Goal: Task Accomplishment & Management: Complete application form

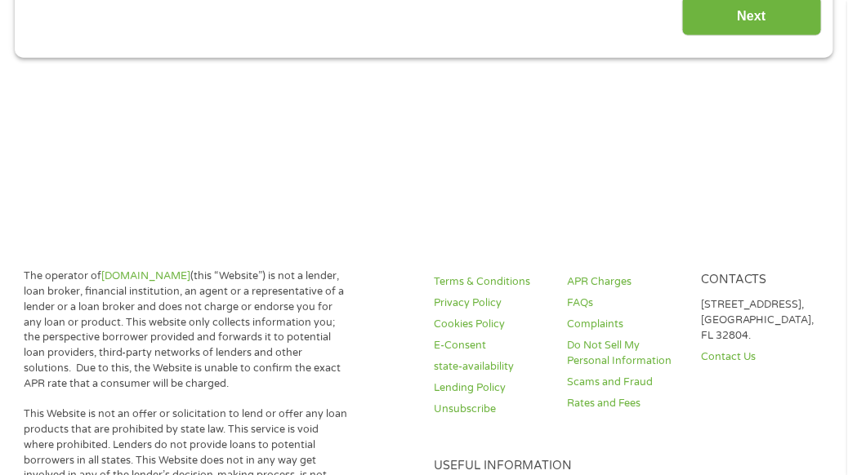
type input "Cj0KCQjw_rPGBhCbARIsABjq9ce3dO5XGBGVBrnb32Drz1EgW4qMnuDe6nM2E85P-s9i2CCMuSqAHrc…"
click at [748, 17] on input "Next" at bounding box center [752, 16] width 140 height 40
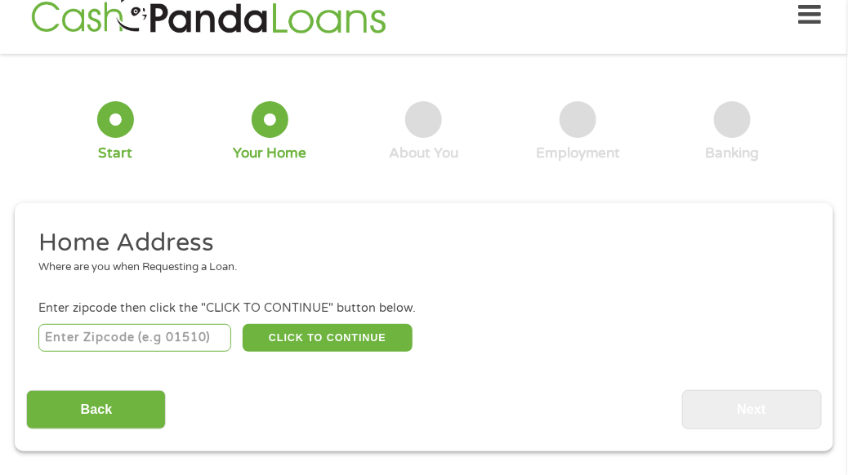
scroll to position [7, 0]
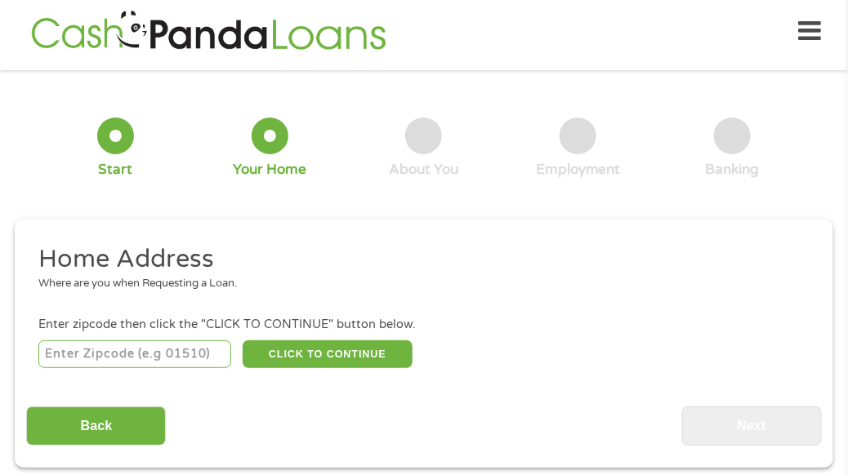
click at [141, 346] on input "number" at bounding box center [134, 355] width 193 height 28
click at [154, 342] on input "number" at bounding box center [134, 355] width 193 height 28
click at [145, 351] on input "number" at bounding box center [134, 355] width 193 height 28
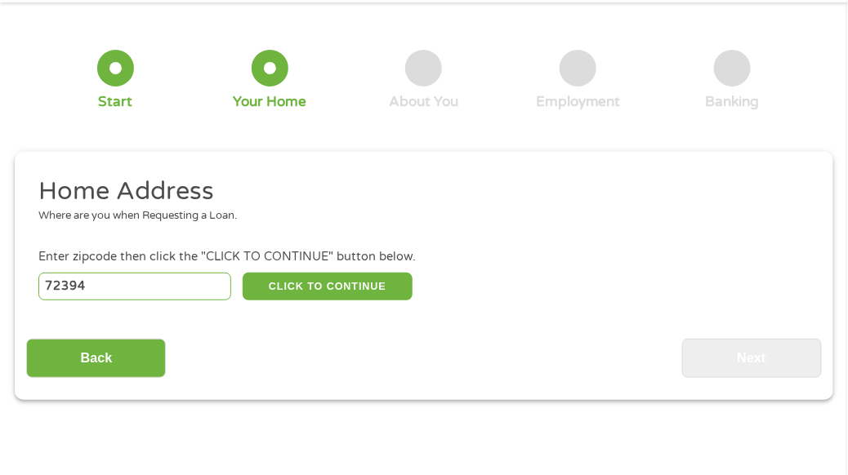
scroll to position [89, 0]
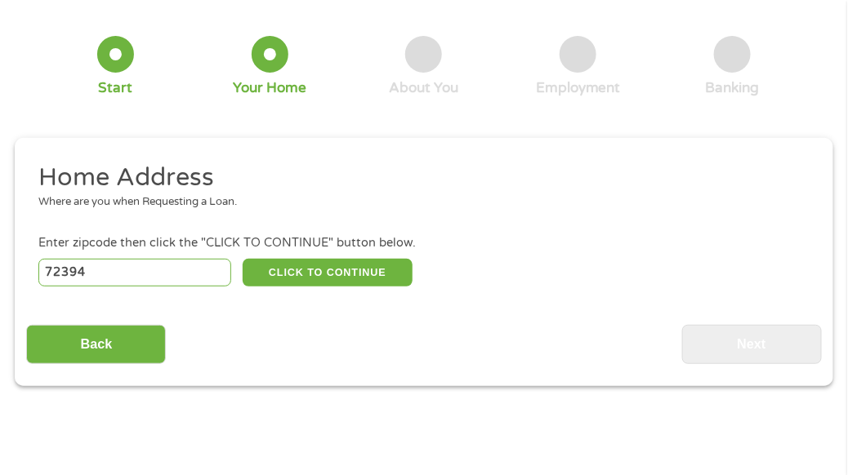
type input "72394"
click at [194, 190] on h2 "Home Address" at bounding box center [418, 178] width 760 height 33
click at [301, 273] on button "CLICK TO CONTINUE" at bounding box center [327, 273] width 169 height 28
type input "72394"
type input "[PERSON_NAME]"
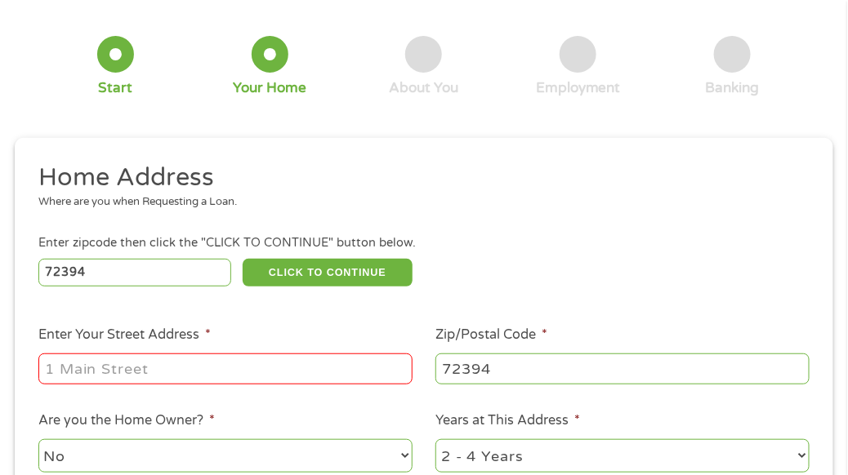
click at [178, 368] on input "Enter Your Street Address *" at bounding box center [225, 369] width 374 height 31
type input "[STREET_ADDRESS]"
type input "72396"
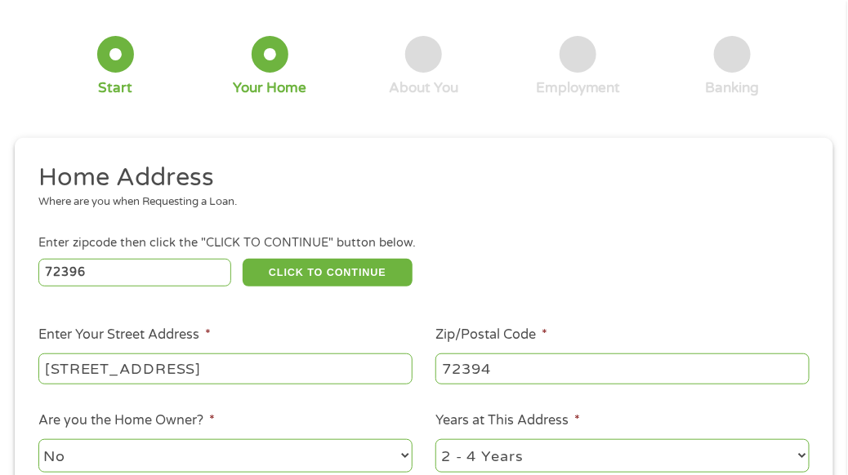
click at [507, 371] on input "72394" at bounding box center [622, 369] width 374 height 31
click at [507, 368] on input "72394" at bounding box center [622, 369] width 374 height 31
click at [519, 362] on input "72394" at bounding box center [622, 369] width 374 height 31
click at [521, 362] on input "72394" at bounding box center [622, 369] width 374 height 31
click at [522, 362] on input "72394" at bounding box center [622, 369] width 374 height 31
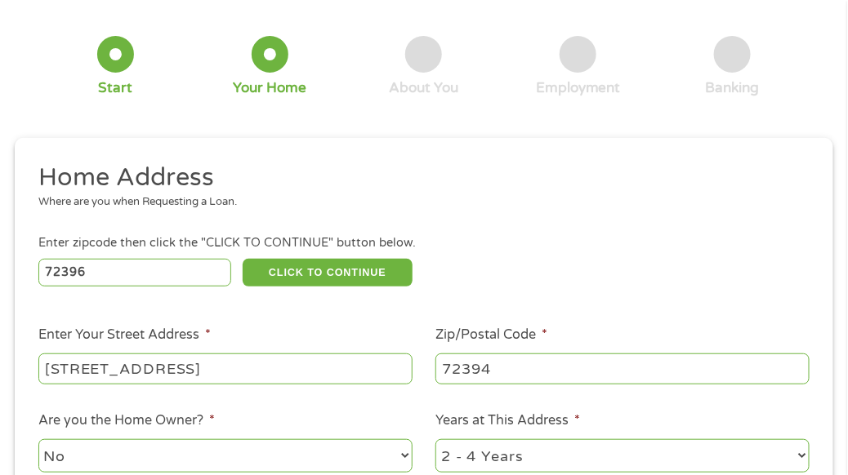
click at [517, 365] on input "72394" at bounding box center [622, 369] width 374 height 31
type input "72396"
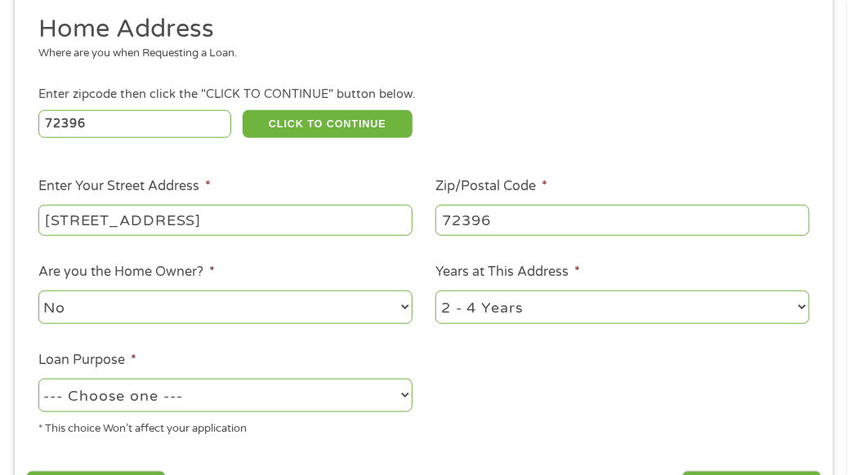
scroll to position [252, 0]
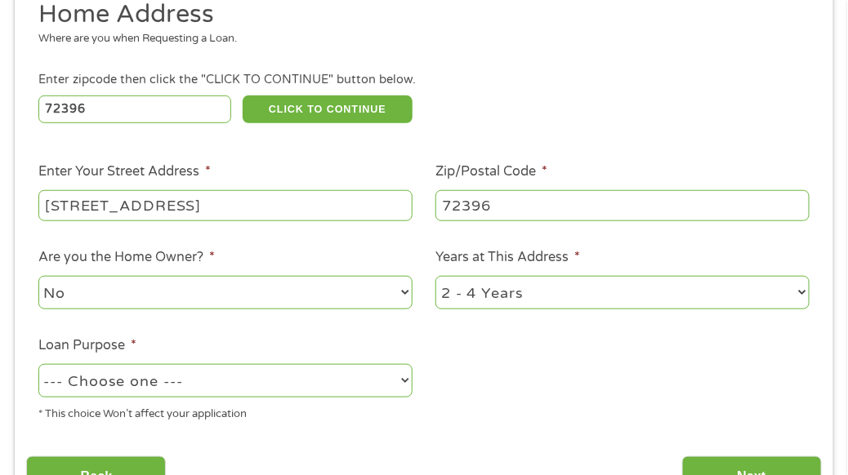
click at [339, 385] on select "--- Choose one --- Pay Bills Debt Consolidation Home Improvement Major Purchase…" at bounding box center [225, 380] width 374 height 33
select select "shorttermcash"
click at [38, 365] on select "--- Choose one --- Pay Bills Debt Consolidation Home Improvement Major Purchase…" at bounding box center [225, 380] width 374 height 33
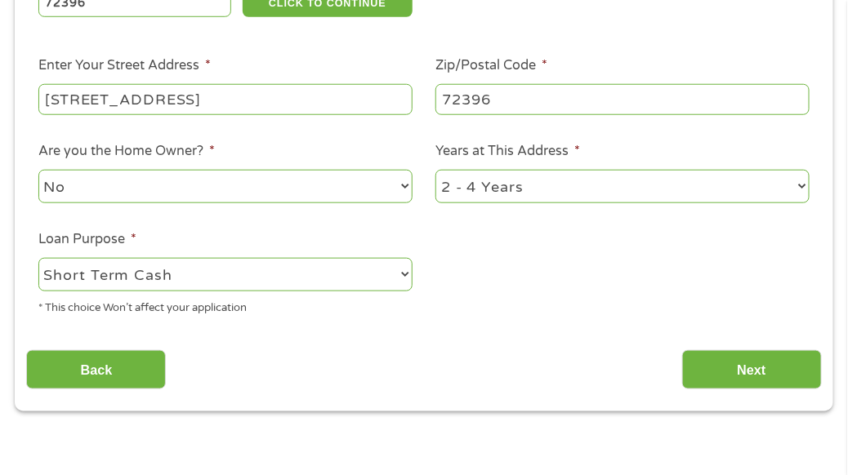
scroll to position [361, 0]
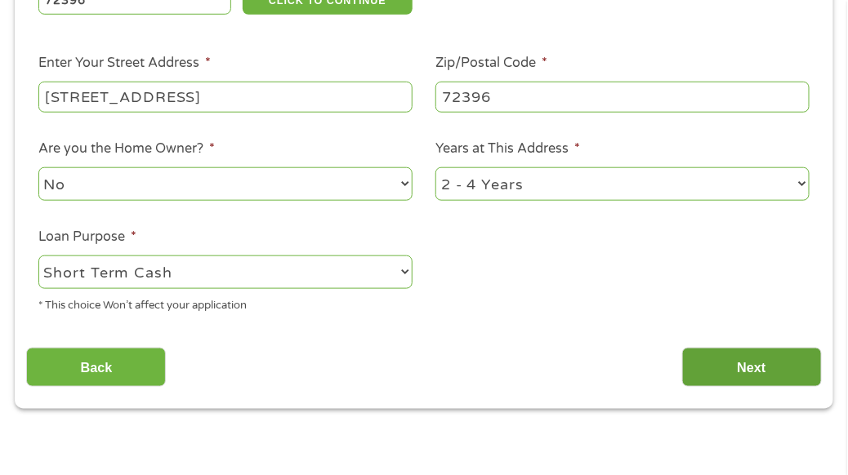
click at [749, 364] on input "Next" at bounding box center [752, 368] width 140 height 40
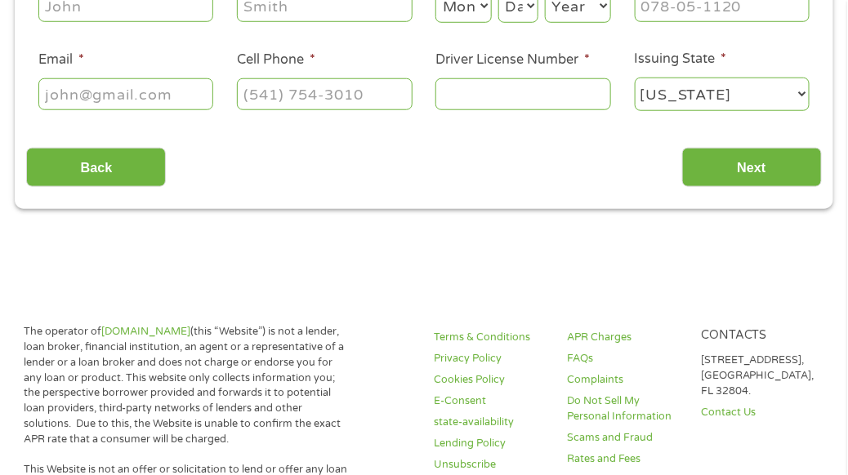
scroll to position [7, 0]
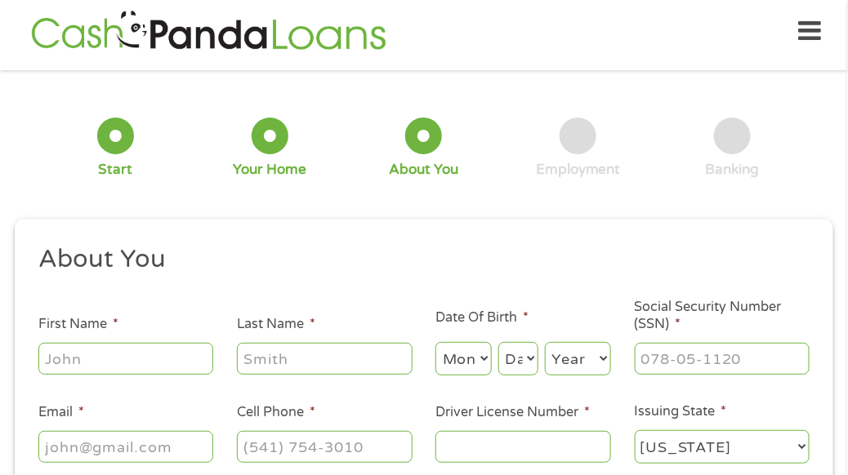
click at [167, 360] on input "First Name *" at bounding box center [126, 358] width 176 height 31
type input "[PERSON_NAME]"
type input "[EMAIL_ADDRESS][DOMAIN_NAME]"
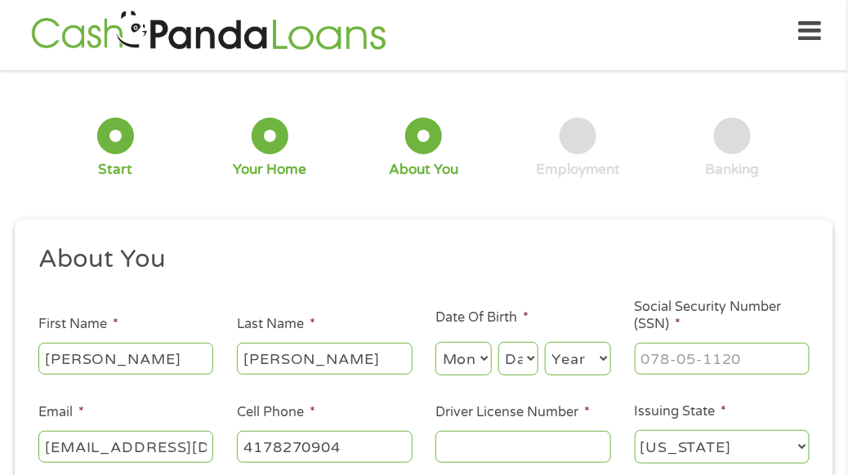
type input "[PHONE_NUMBER]"
click at [462, 373] on select "Month 1 2 3 4 5 6 7 8 9 10 11 12" at bounding box center [463, 358] width 56 height 33
select select "8"
click at [435, 342] on select "Month 1 2 3 4 5 6 7 8 9 10 11 12" at bounding box center [463, 358] width 56 height 33
click at [511, 363] on select "Day 1 2 3 4 5 6 7 8 9 10 11 12 13 14 15 16 17 18 19 20 21 22 23 24 25 26 27 28 …" at bounding box center [518, 358] width 40 height 33
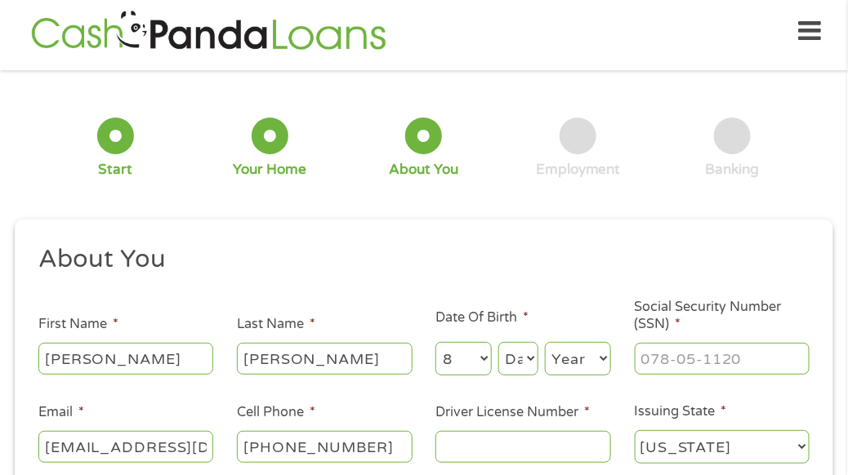
select select "21"
click at [498, 342] on select "Day 1 2 3 4 5 6 7 8 9 10 11 12 13 14 15 16 17 18 19 20 21 22 23 24 25 26 27 28 …" at bounding box center [518, 358] width 40 height 33
click at [581, 367] on select "Year [DATE] 2006 2005 2004 2003 2002 2001 2000 1999 1998 1997 1996 1995 1994 19…" at bounding box center [578, 358] width 66 height 33
select select "1958"
click at [545, 342] on select "Year [DATE] 2006 2005 2004 2003 2002 2001 2000 1999 1998 1997 1996 1995 1994 19…" at bounding box center [578, 358] width 66 height 33
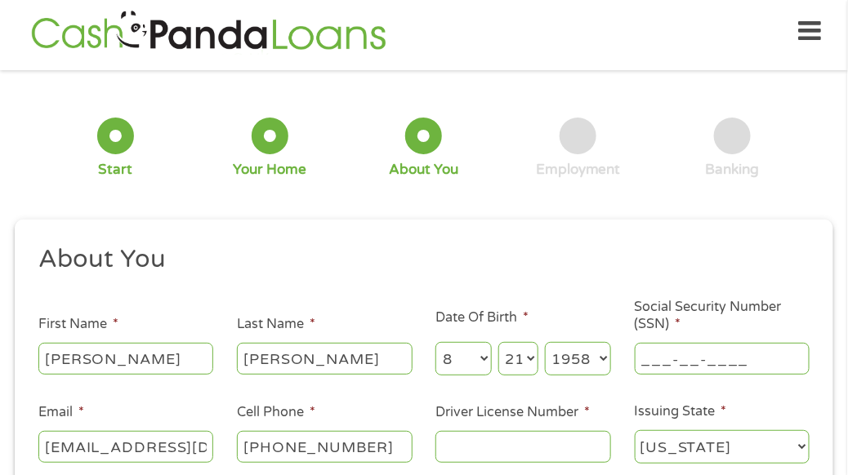
click at [743, 365] on input "___-__-____" at bounding box center [723, 358] width 176 height 31
type input "426-11-7787"
click at [518, 445] on input "Driver License Number *" at bounding box center [523, 446] width 176 height 31
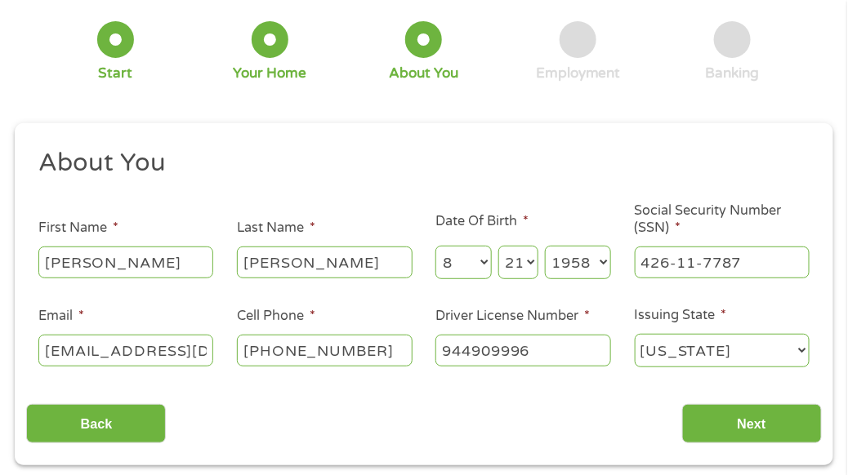
scroll to position [116, 0]
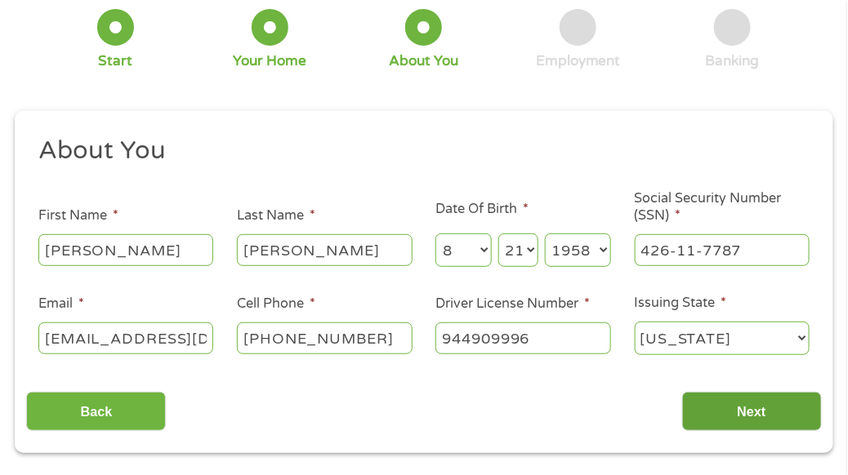
type input "944909996"
click at [759, 404] on input "Next" at bounding box center [752, 412] width 140 height 40
click at [755, 417] on input "Next" at bounding box center [752, 412] width 140 height 40
click at [754, 412] on input "Next" at bounding box center [752, 412] width 140 height 40
click at [618, 413] on div "Back Next" at bounding box center [423, 405] width 795 height 51
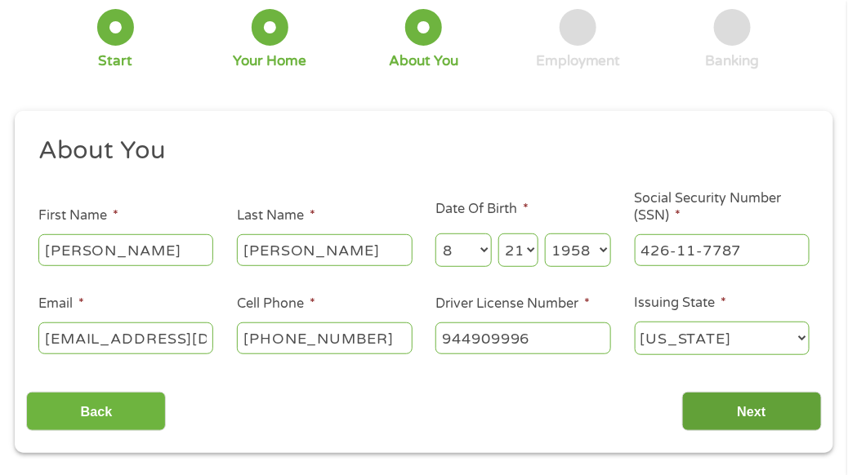
click at [734, 404] on input "Next" at bounding box center [752, 412] width 140 height 40
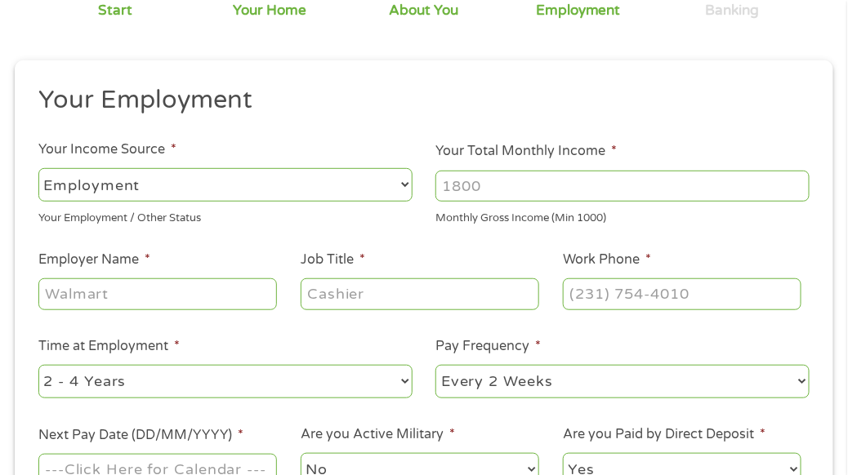
scroll to position [144, 0]
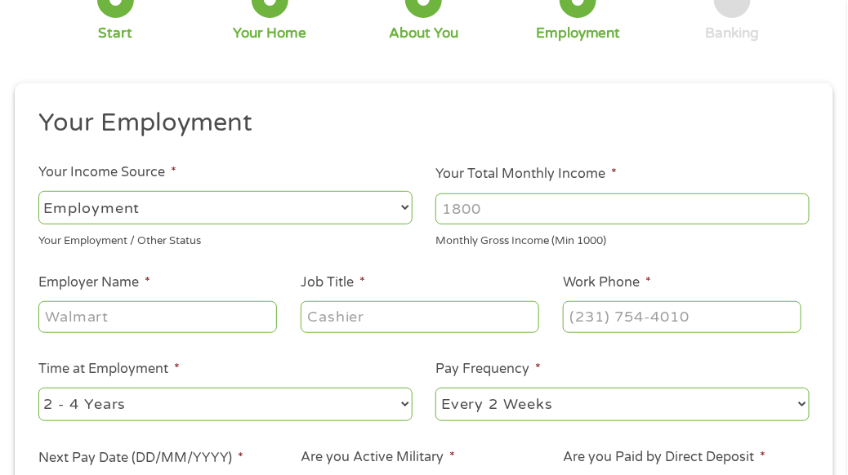
click at [373, 203] on select "--- Choose one --- Employment [DEMOGRAPHIC_DATA] Benefits" at bounding box center [225, 207] width 374 height 33
select select "benefits"
click at [38, 191] on select "--- Choose one --- Employment [DEMOGRAPHIC_DATA] Benefits" at bounding box center [225, 207] width 374 height 33
type input "Other"
type input "[PHONE_NUMBER]"
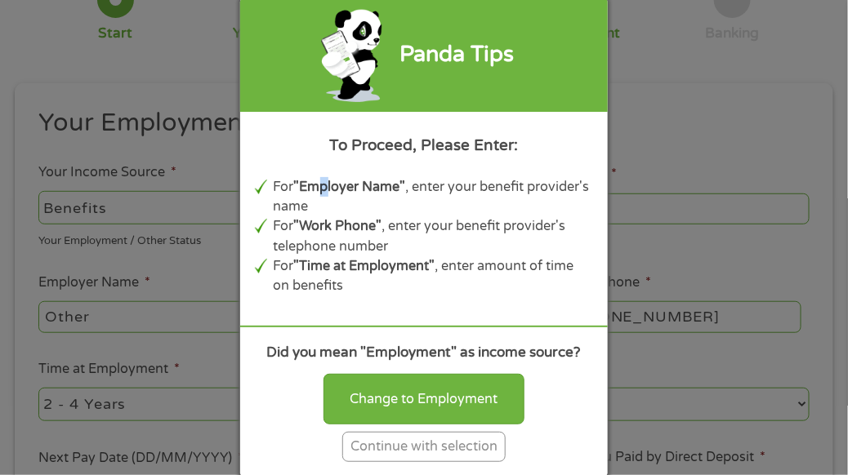
drag, startPoint x: 327, startPoint y: 192, endPoint x: 340, endPoint y: 190, distance: 13.2
click at [328, 193] on b ""Employer Name"" at bounding box center [350, 187] width 112 height 16
click at [345, 194] on b ""Employer Name"" at bounding box center [350, 187] width 112 height 16
click at [195, 219] on div "Panda Tips To Proceed, Please Enter: For "Employer Name" , enter your benefit p…" at bounding box center [424, 237] width 848 height 475
click at [206, 207] on div "Panda Tips To Proceed, Please Enter: For "Employer Name" , enter your benefit p…" at bounding box center [424, 237] width 848 height 475
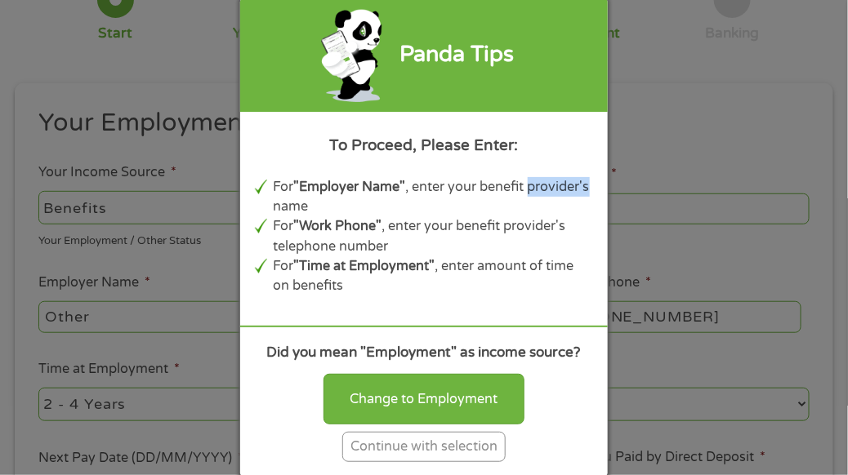
click at [207, 207] on div "Panda Tips To Proceed, Please Enter: For "Employer Name" , enter your benefit p…" at bounding box center [424, 237] width 848 height 475
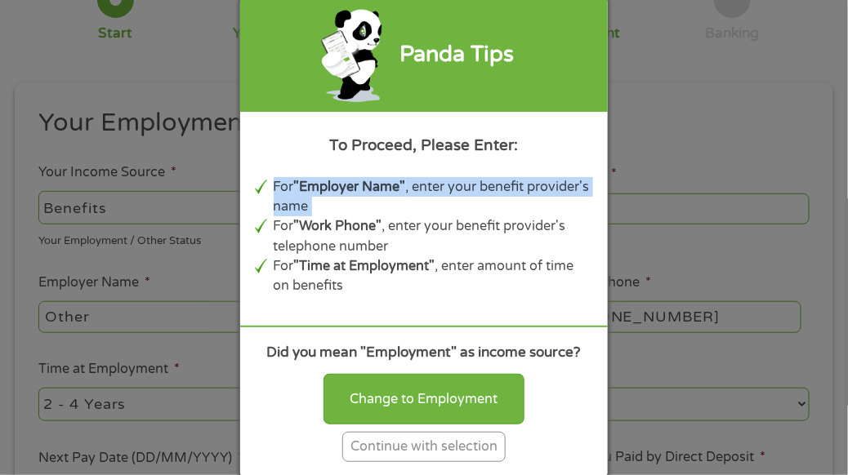
click at [211, 212] on div "Panda Tips To Proceed, Please Enter: For "Employer Name" , enter your benefit p…" at bounding box center [424, 237] width 848 height 475
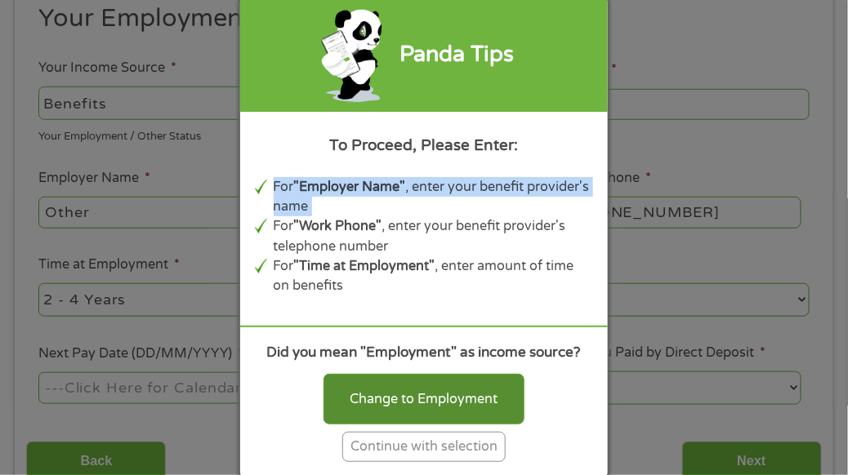
scroll to position [279, 0]
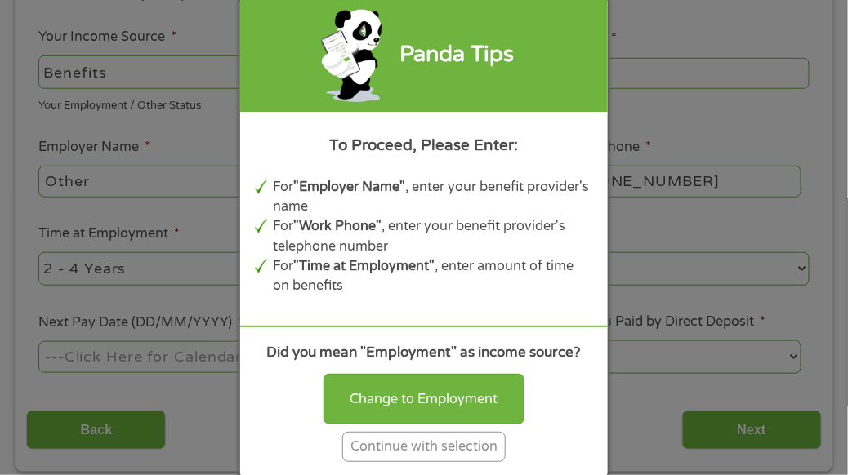
click at [413, 438] on div "Continue with selection" at bounding box center [423, 447] width 163 height 30
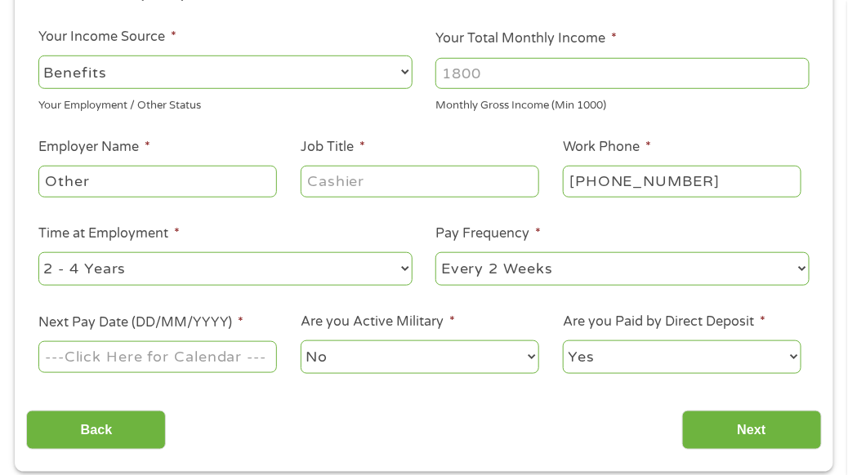
click at [137, 185] on input "Other" at bounding box center [157, 181] width 239 height 31
type input "O"
type input "d"
type input "social security"
click at [396, 185] on input "Job Title *" at bounding box center [420, 181] width 239 height 31
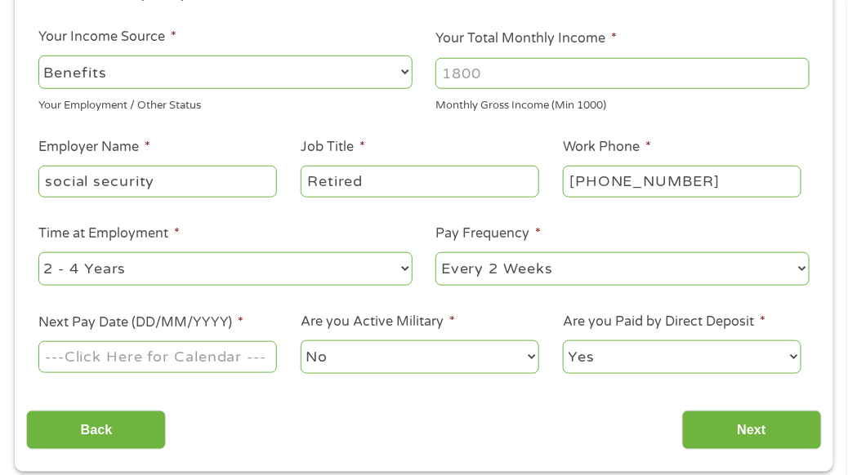
type input "Retired"
click at [779, 261] on select "--- Choose one --- Every 2 Weeks Every Week Monthly Semi-Monthly" at bounding box center [622, 268] width 374 height 33
select select "monthly"
click at [435, 252] on select "--- Choose one --- Every 2 Weeks Every Week Monthly Semi-Monthly" at bounding box center [622, 268] width 374 height 33
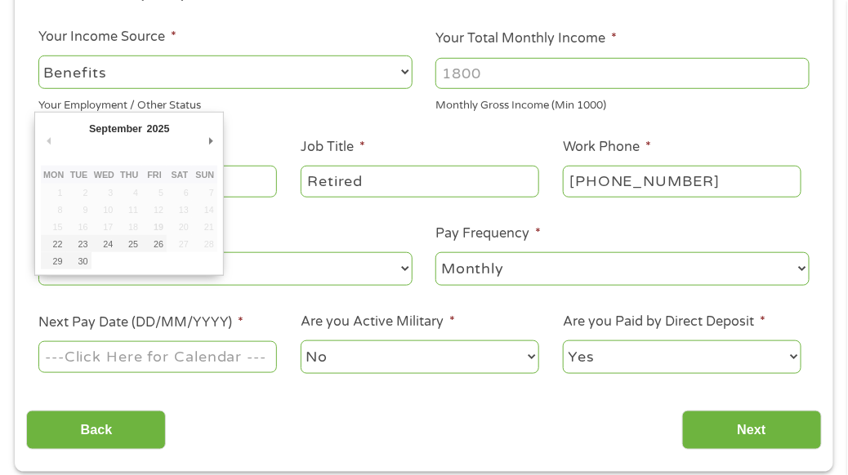
click at [191, 358] on input "Next Pay Date (DD/MM/YYYY) *" at bounding box center [157, 356] width 239 height 31
type input "[DATE]"
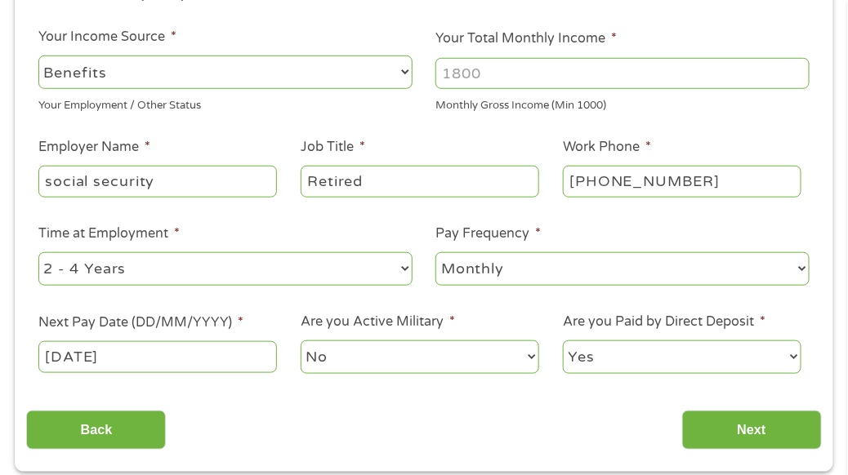
click at [478, 69] on input "Your Total Monthly Income *" at bounding box center [622, 73] width 374 height 31
click at [478, 70] on input "Your Total Monthly Income *" at bounding box center [622, 73] width 374 height 31
click at [797, 75] on input "1000" at bounding box center [622, 73] width 374 height 31
click at [797, 74] on input "1000" at bounding box center [622, 73] width 374 height 31
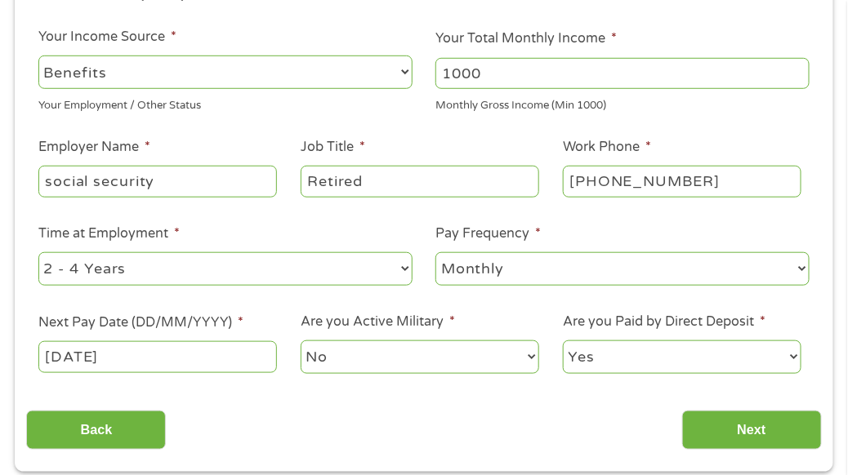
click at [797, 74] on input "1000" at bounding box center [622, 73] width 374 height 31
click at [794, 74] on input "1000" at bounding box center [622, 73] width 374 height 31
type input "3124"
click at [748, 426] on input "Next" at bounding box center [752, 431] width 140 height 40
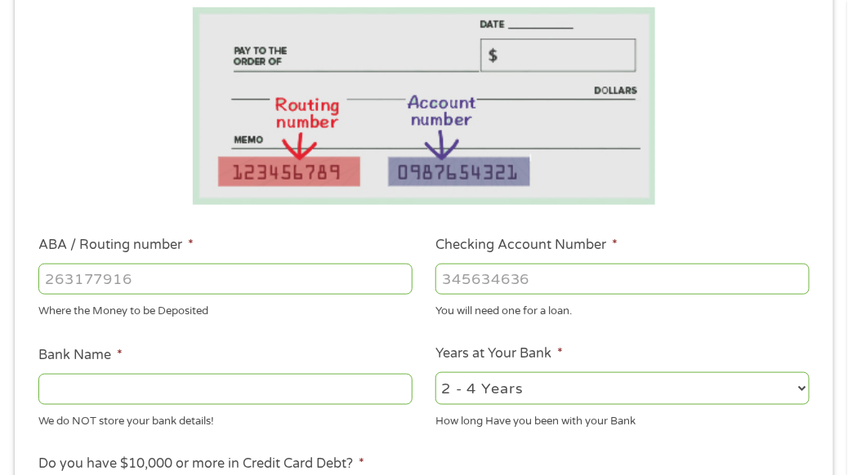
scroll to position [334, 0]
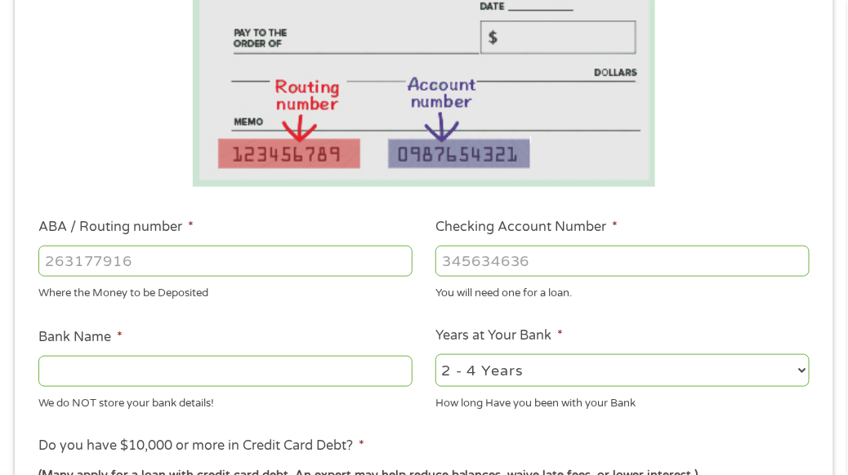
click at [190, 373] on input "Bank Name *" at bounding box center [225, 371] width 374 height 31
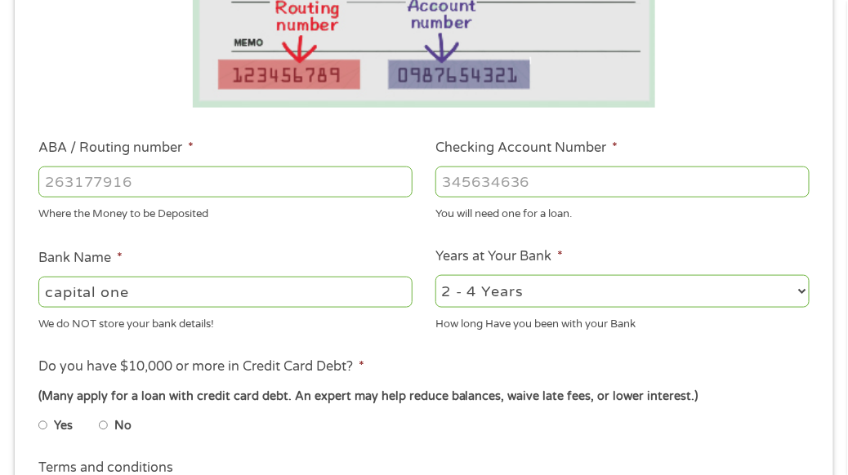
scroll to position [416, 0]
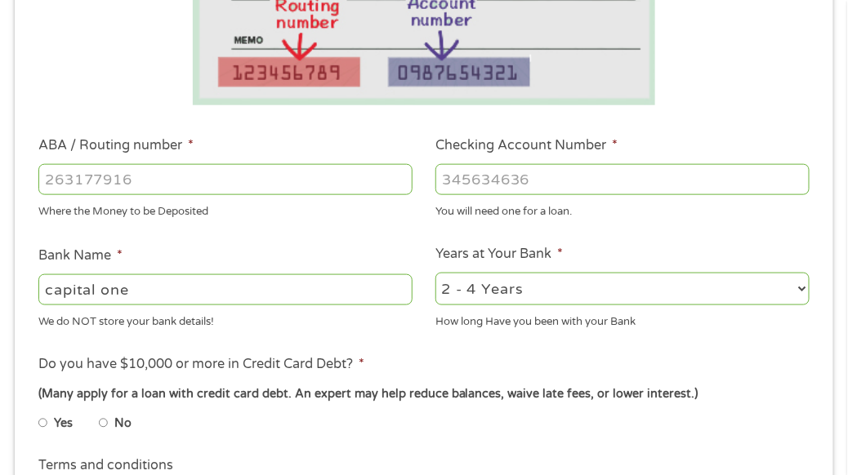
type input "capital one"
click at [101, 423] on input "No" at bounding box center [104, 424] width 10 height 26
radio input "true"
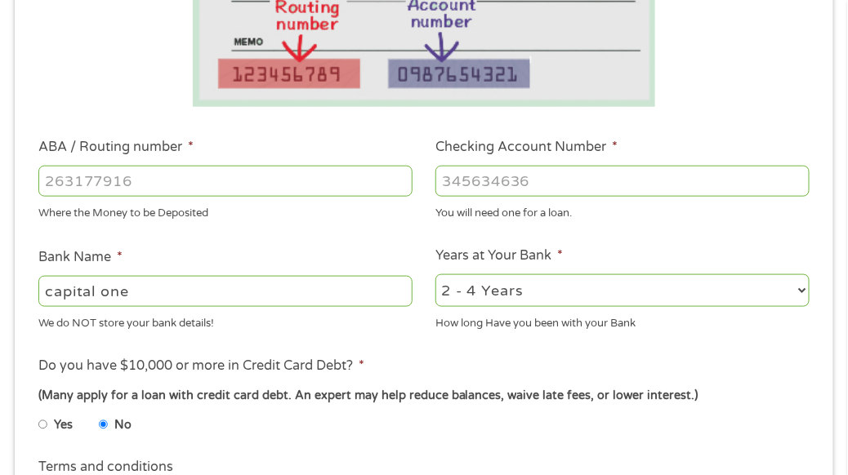
scroll to position [389, 0]
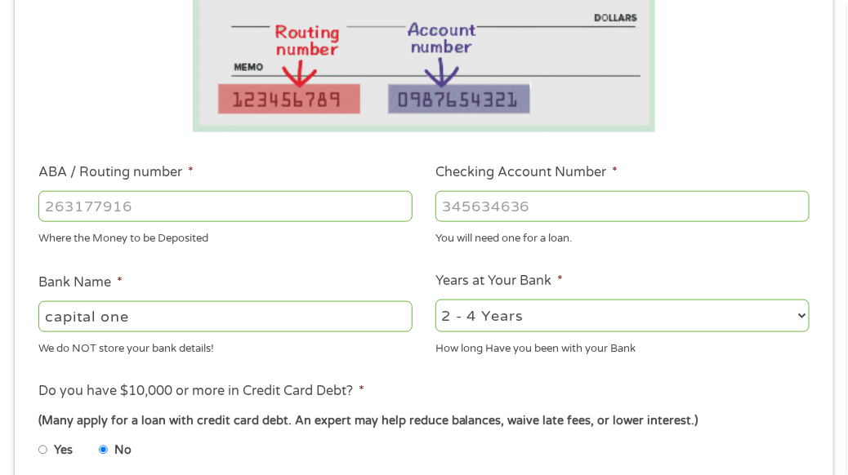
click at [261, 209] on input "ABA / Routing number *" at bounding box center [225, 206] width 374 height 31
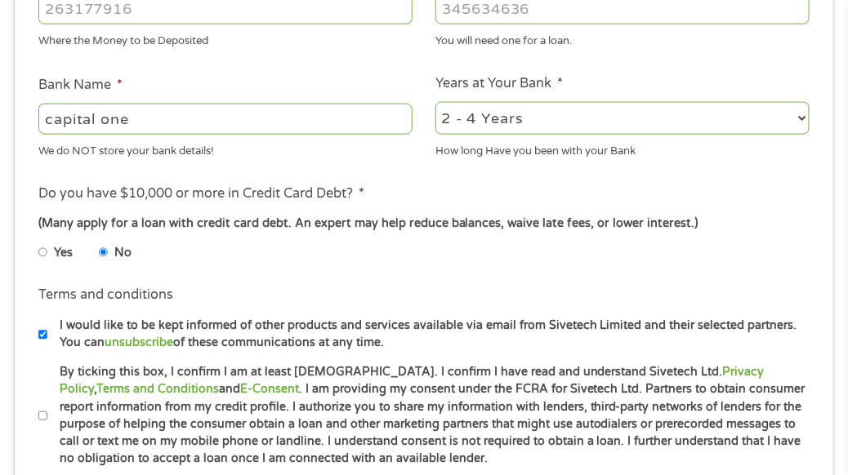
scroll to position [634, 0]
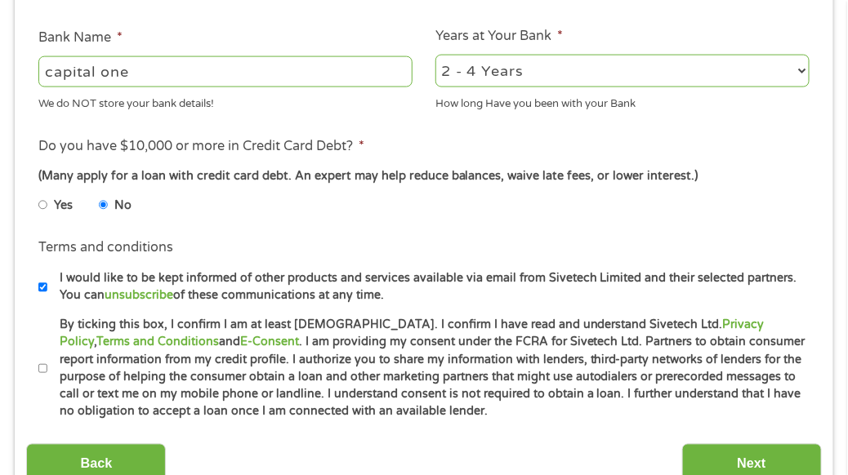
click at [44, 370] on input "By ticking this box, I confirm I am at least [DEMOGRAPHIC_DATA]. I confirm I ha…" at bounding box center [43, 369] width 10 height 26
click at [42, 369] on input "By ticking this box, I confirm I am at least [DEMOGRAPHIC_DATA]. I confirm I ha…" at bounding box center [43, 369] width 10 height 26
checkbox input "false"
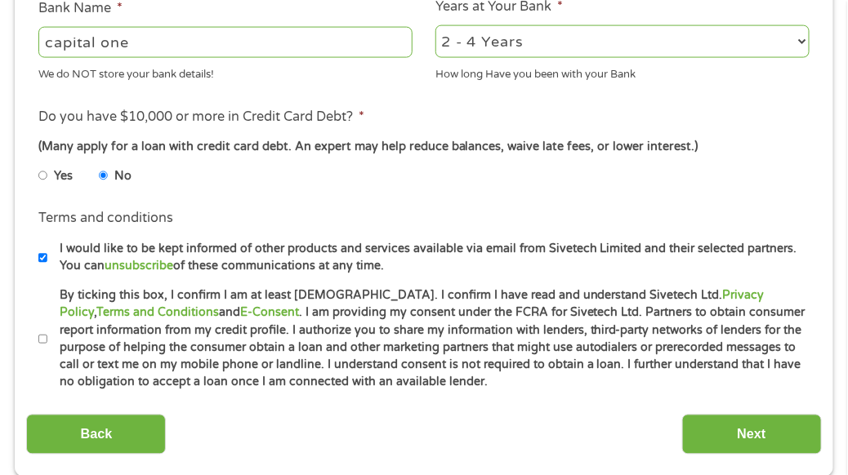
scroll to position [688, 0]
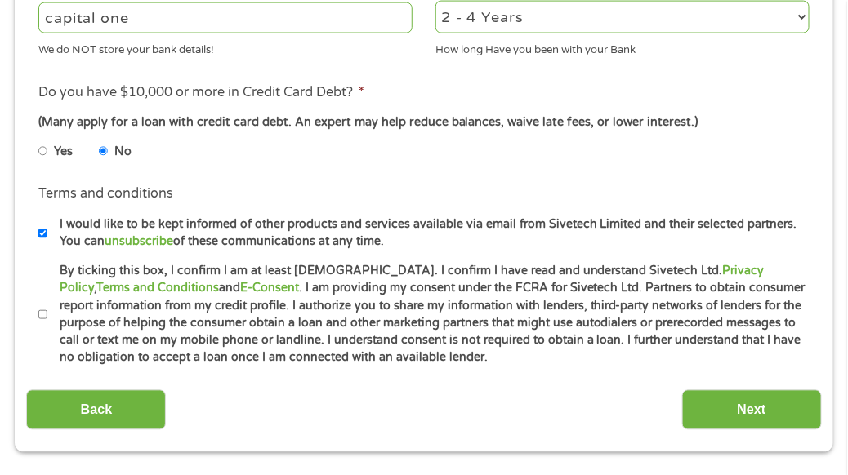
click at [45, 233] on input "I would like to be kept informed of other products and services available via e…" at bounding box center [43, 234] width 10 height 26
checkbox input "false"
click at [40, 318] on input "By ticking this box, I confirm I am at least [DEMOGRAPHIC_DATA]. I confirm I ha…" at bounding box center [43, 315] width 10 height 26
checkbox input "true"
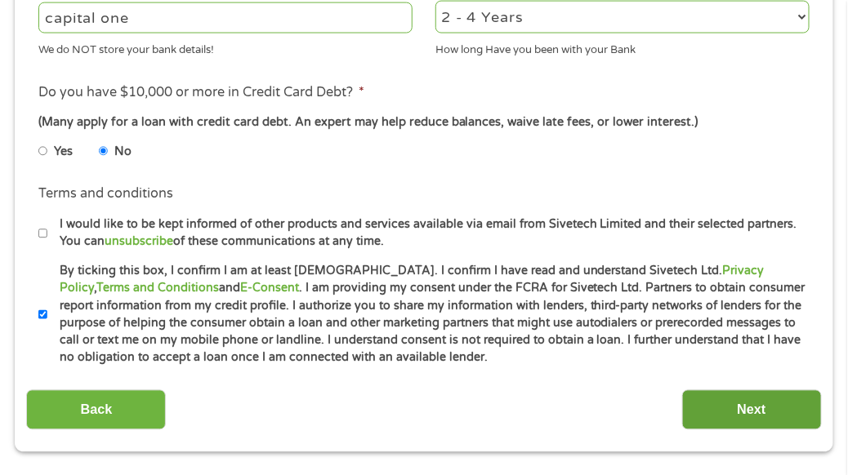
click at [749, 406] on input "Next" at bounding box center [752, 411] width 140 height 40
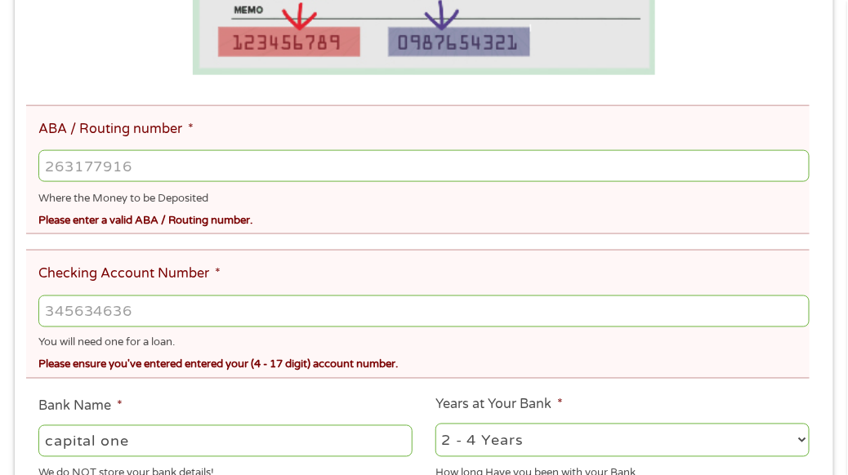
scroll to position [498, 0]
